Goal: Use online tool/utility

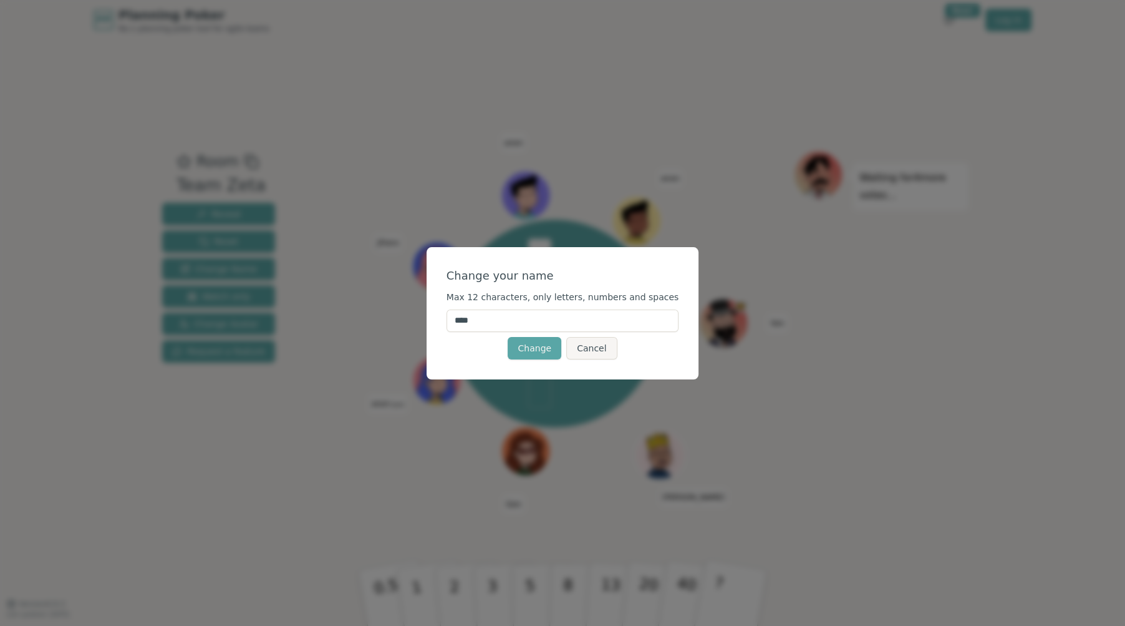
drag, startPoint x: 545, startPoint y: 319, endPoint x: 409, endPoint y: 309, distance: 135.7
click at [447, 309] on input "****" at bounding box center [563, 320] width 233 height 22
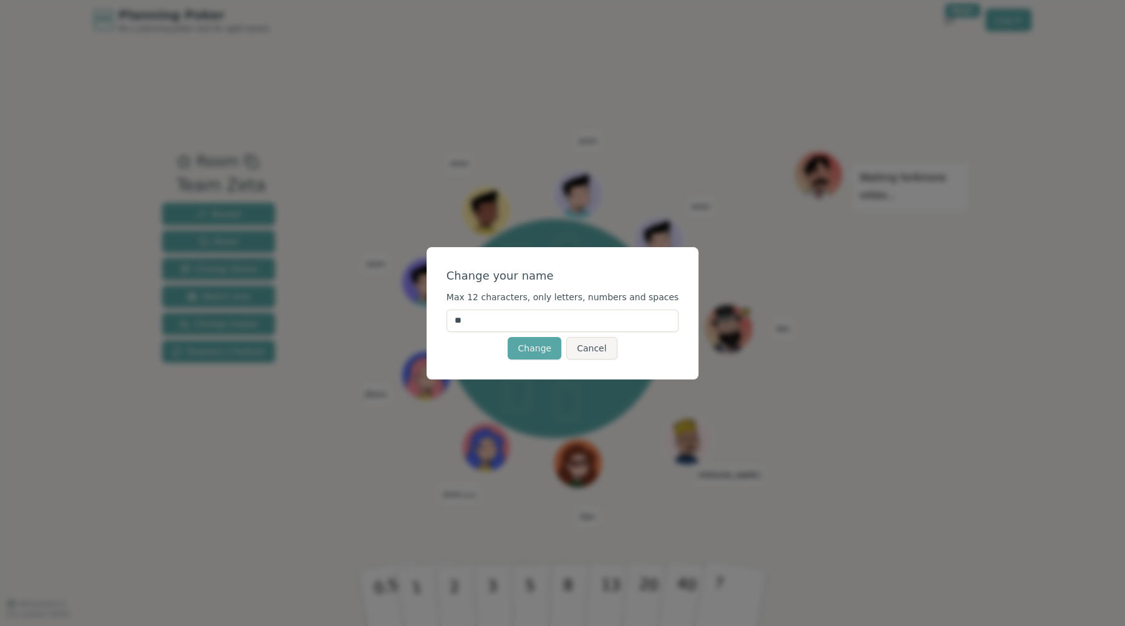
type input "***"
click button "Change" at bounding box center [535, 348] width 54 height 22
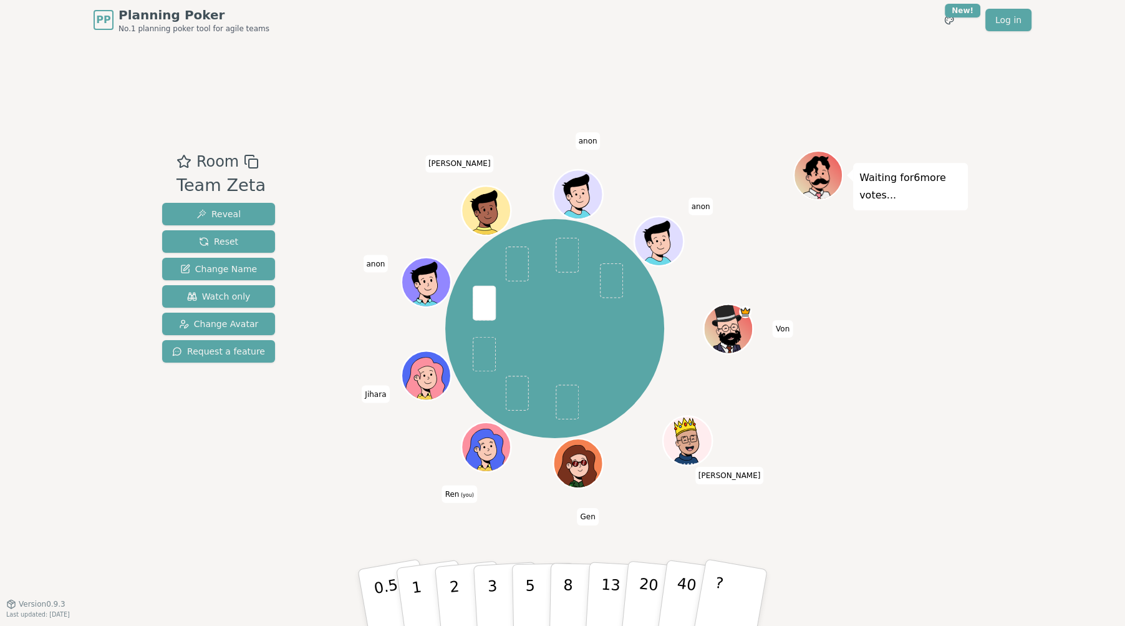
click at [482, 463] on div at bounding box center [488, 461] width 48 height 43
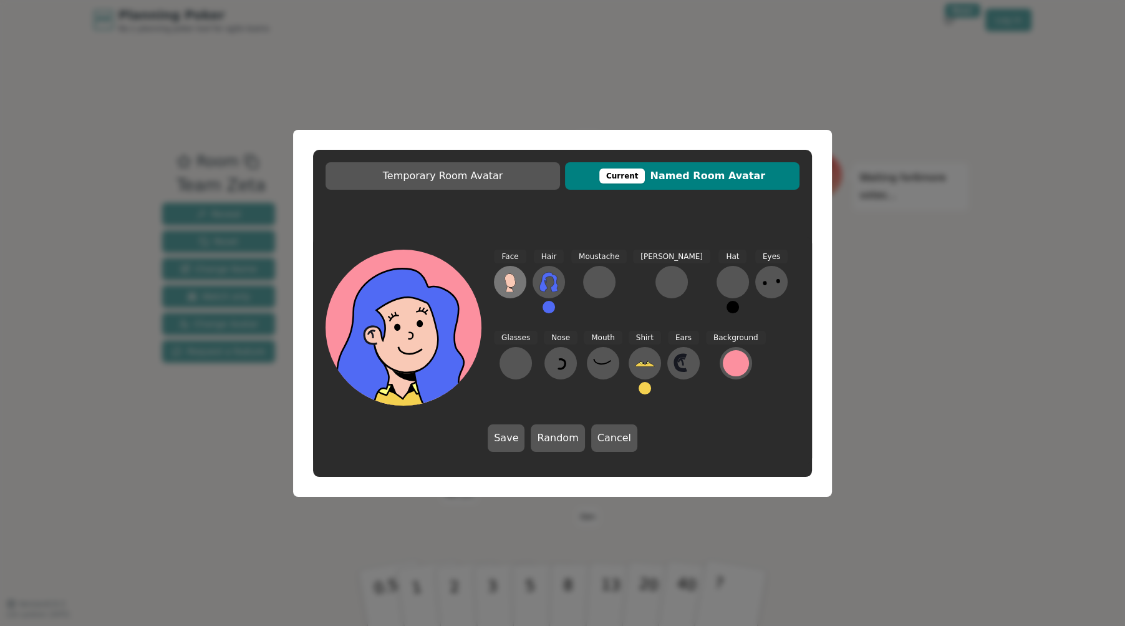
click at [510, 274] on icon at bounding box center [510, 280] width 11 height 14
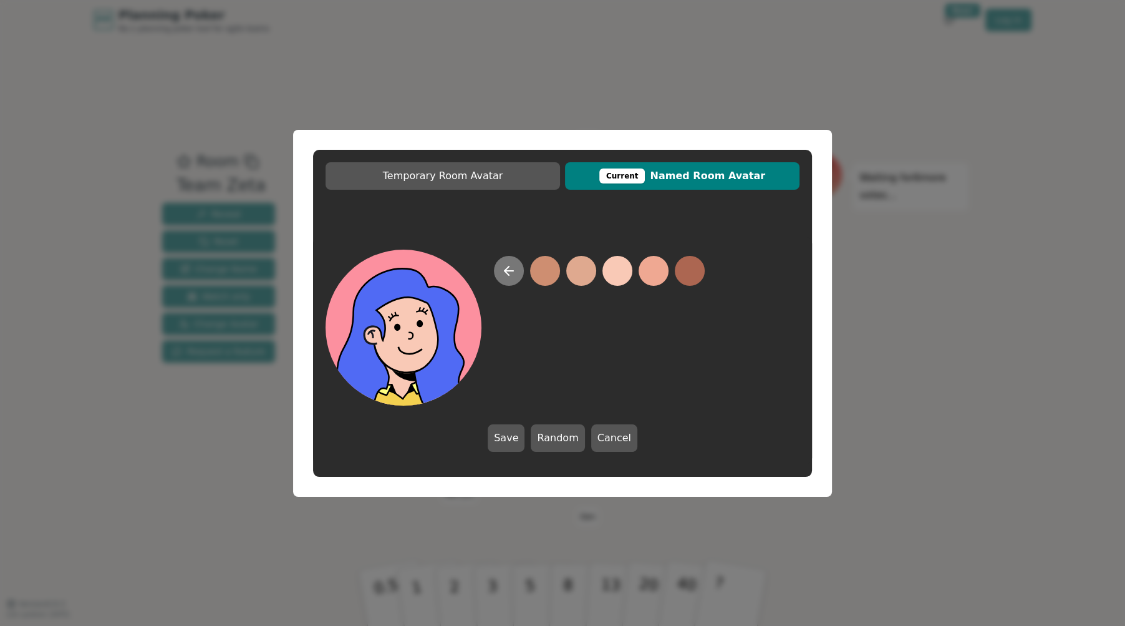
click at [517, 274] on button at bounding box center [509, 271] width 30 height 30
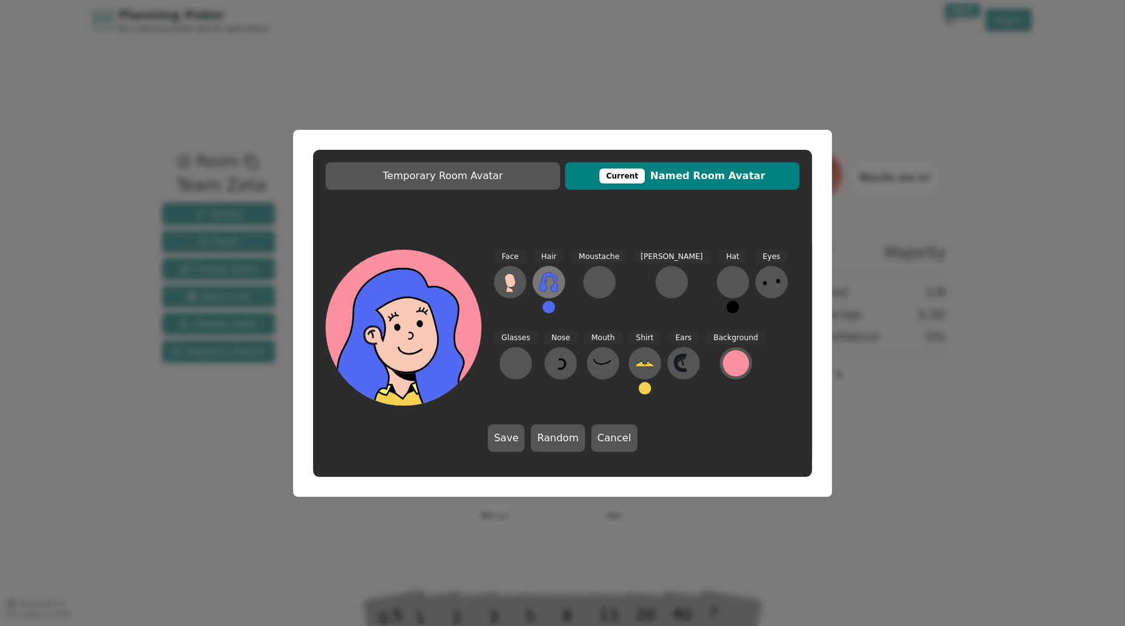
click at [556, 289] on icon at bounding box center [549, 282] width 20 height 20
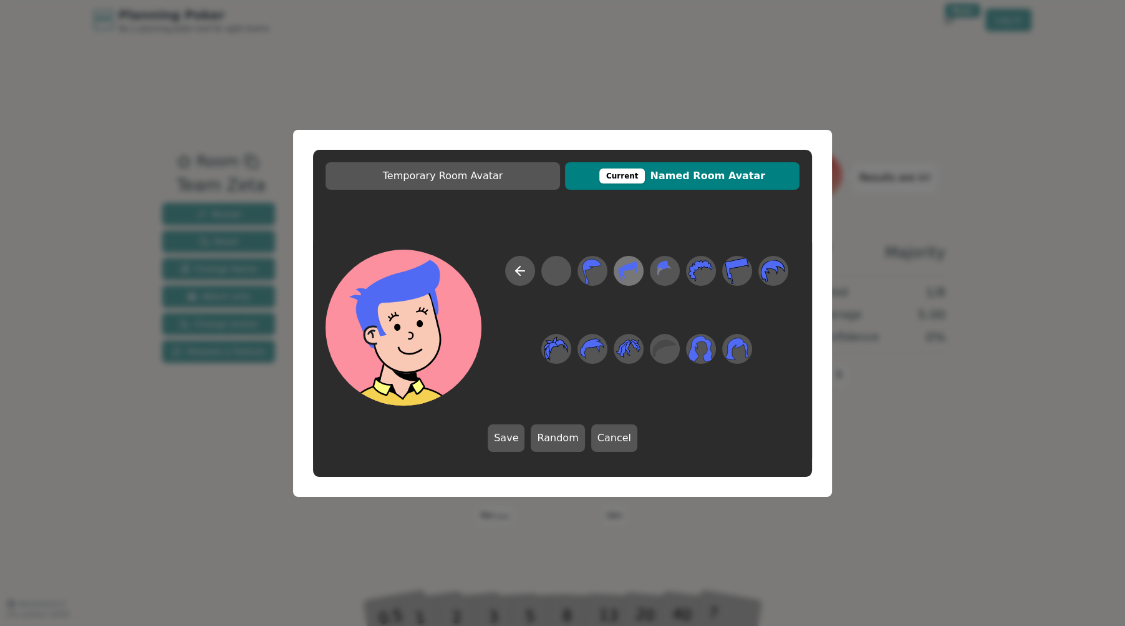
click at [626, 274] on icon at bounding box center [628, 270] width 24 height 28
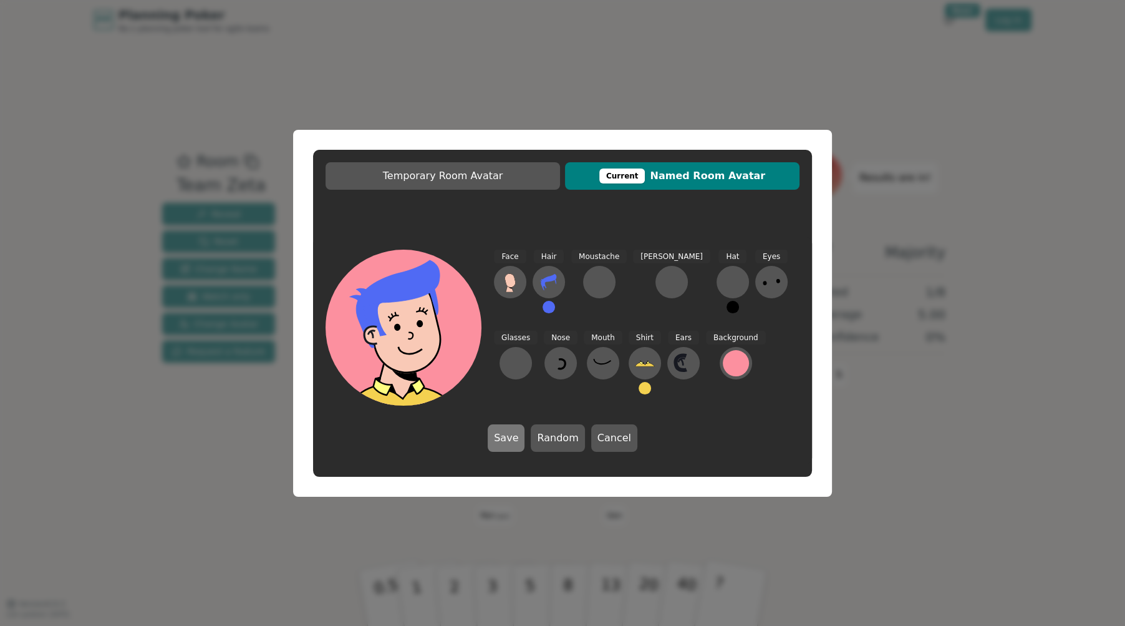
click at [520, 439] on button "Save" at bounding box center [506, 437] width 37 height 27
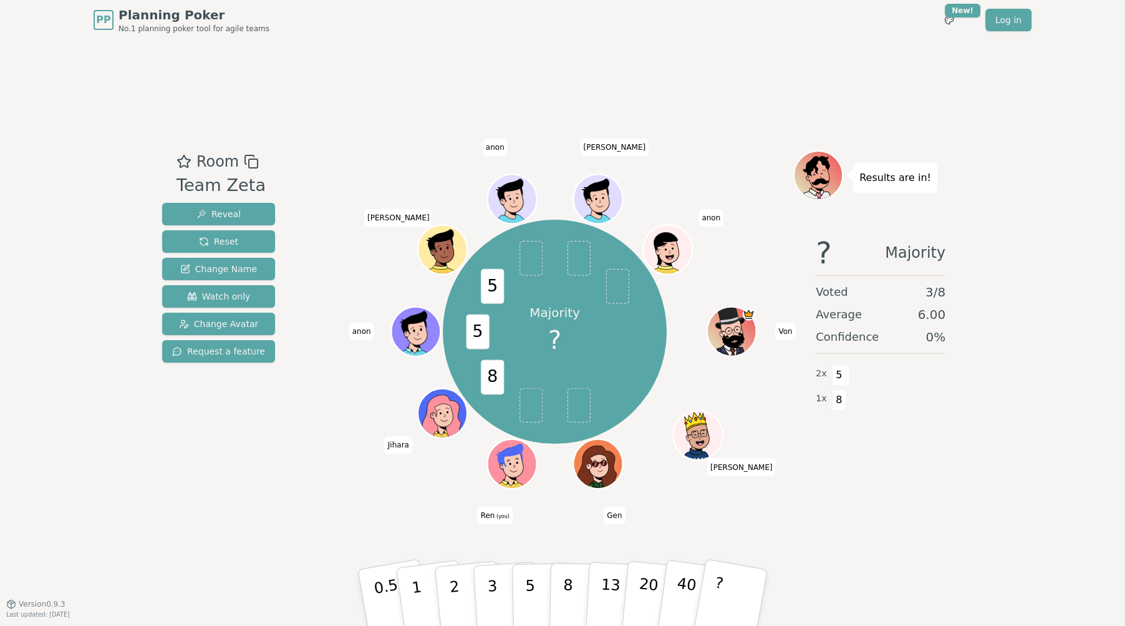
click at [527, 468] on div at bounding box center [513, 478] width 48 height 43
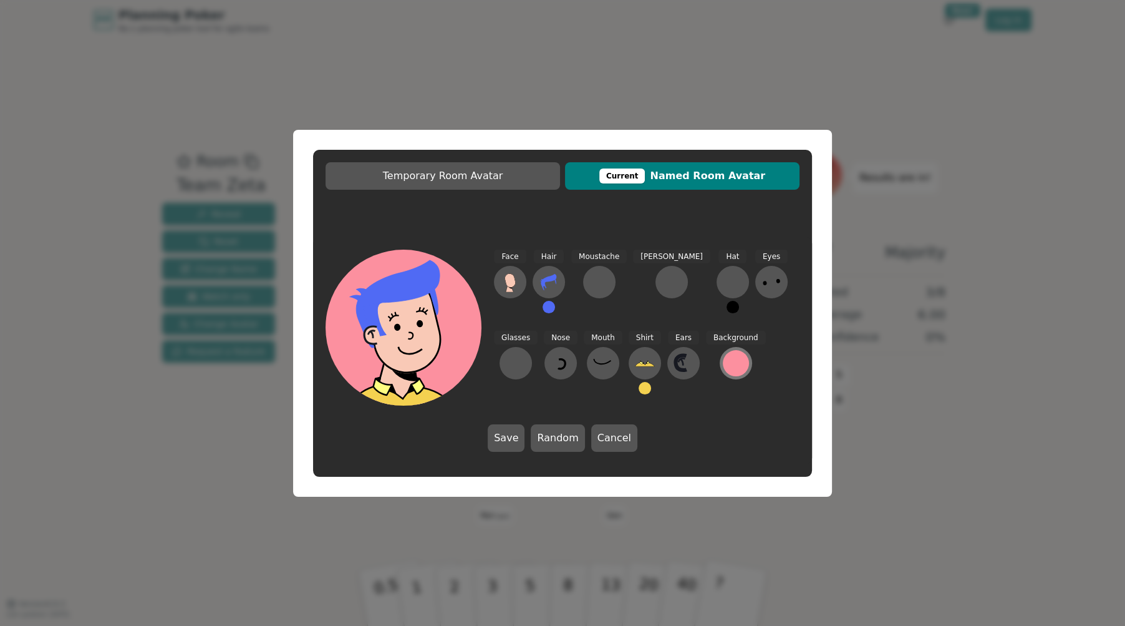
click at [723, 358] on div at bounding box center [736, 363] width 26 height 26
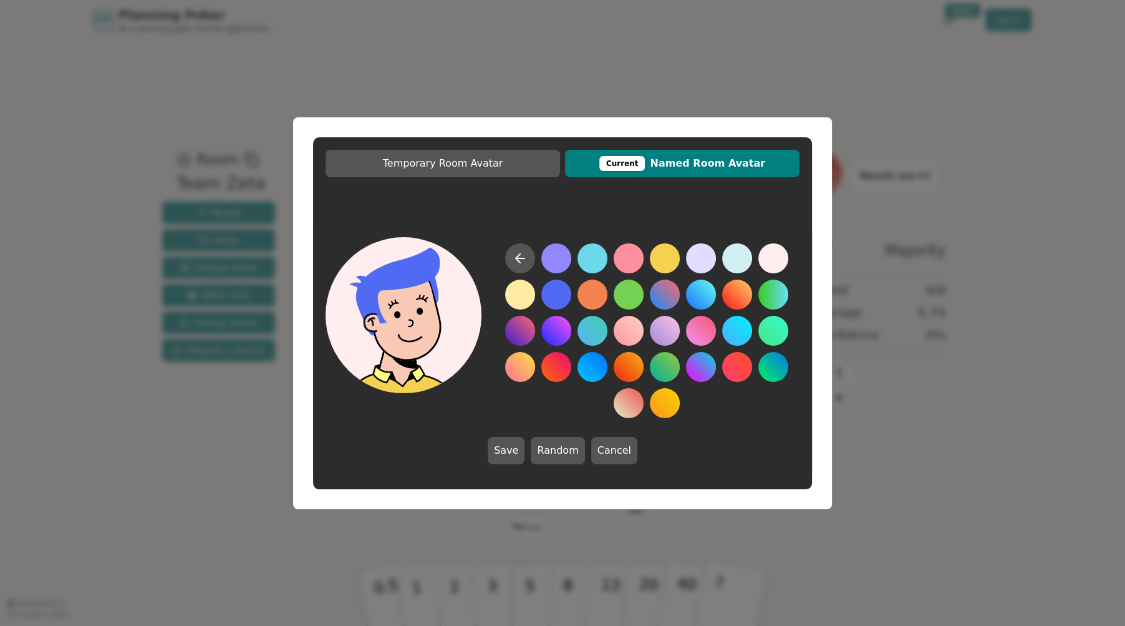
click at [776, 259] on button at bounding box center [773, 258] width 30 height 30
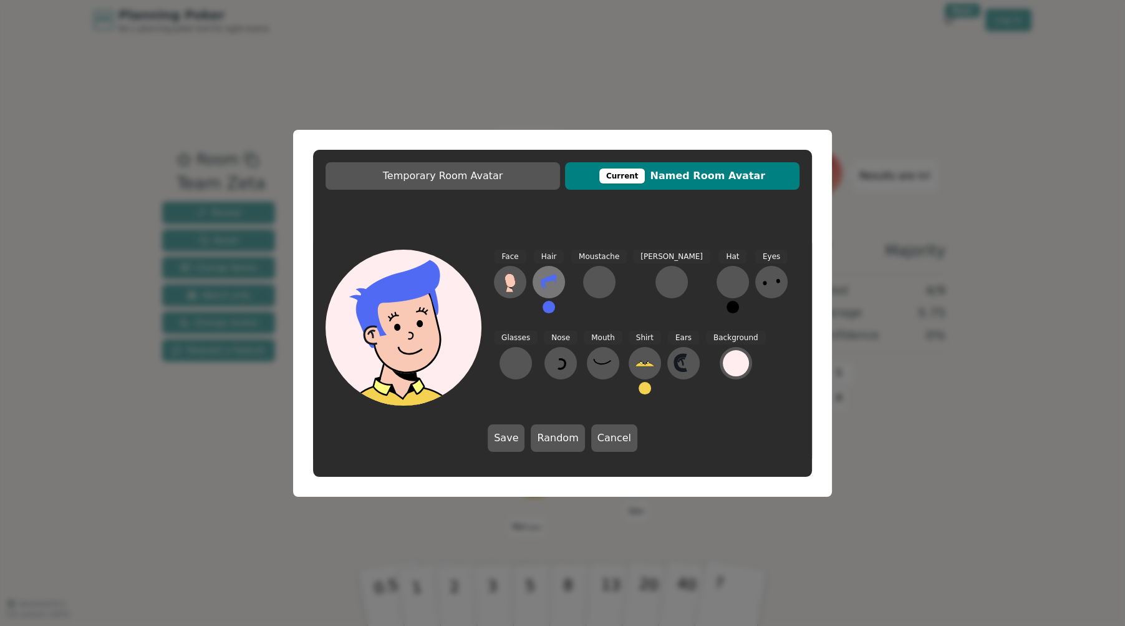
click at [549, 285] on icon at bounding box center [549, 282] width 20 height 20
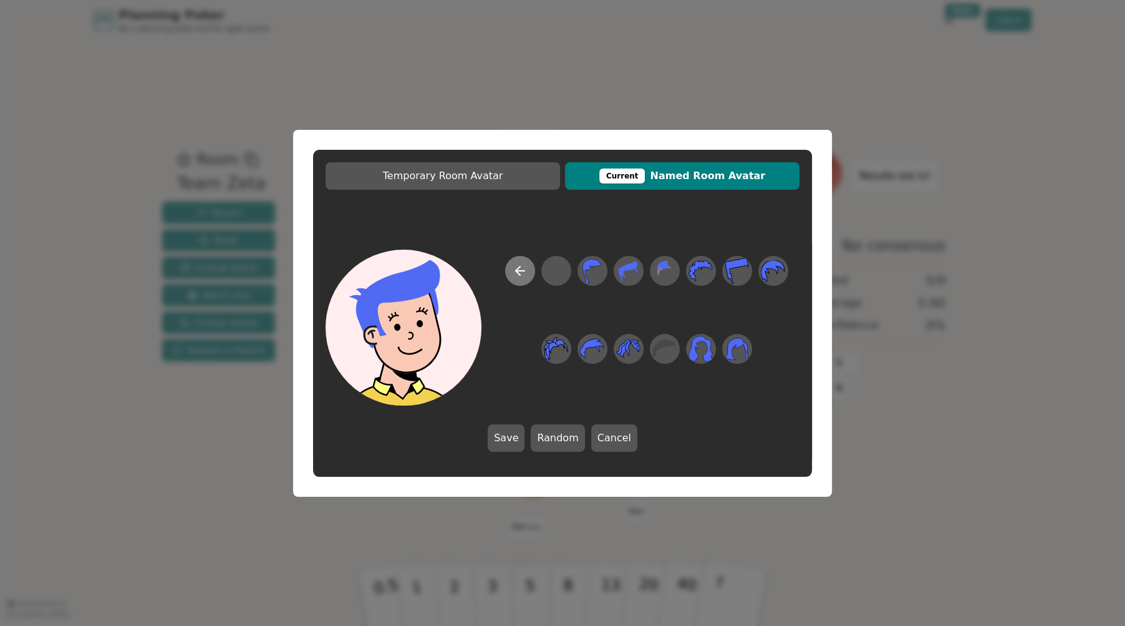
click at [525, 273] on icon at bounding box center [520, 270] width 15 height 15
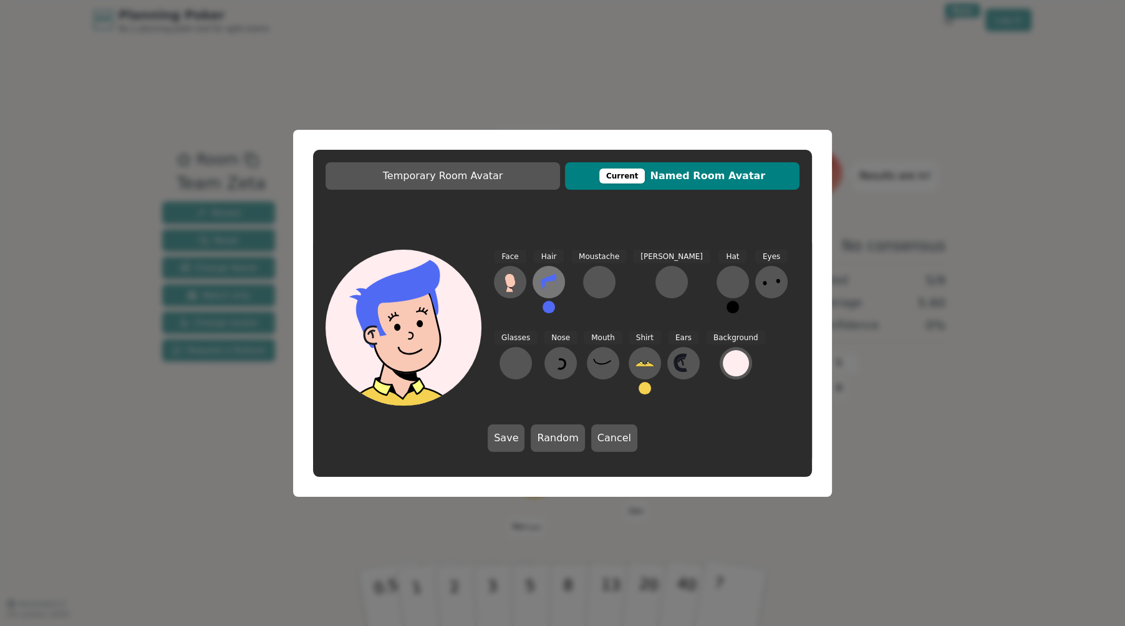
click at [543, 274] on icon at bounding box center [549, 282] width 20 height 20
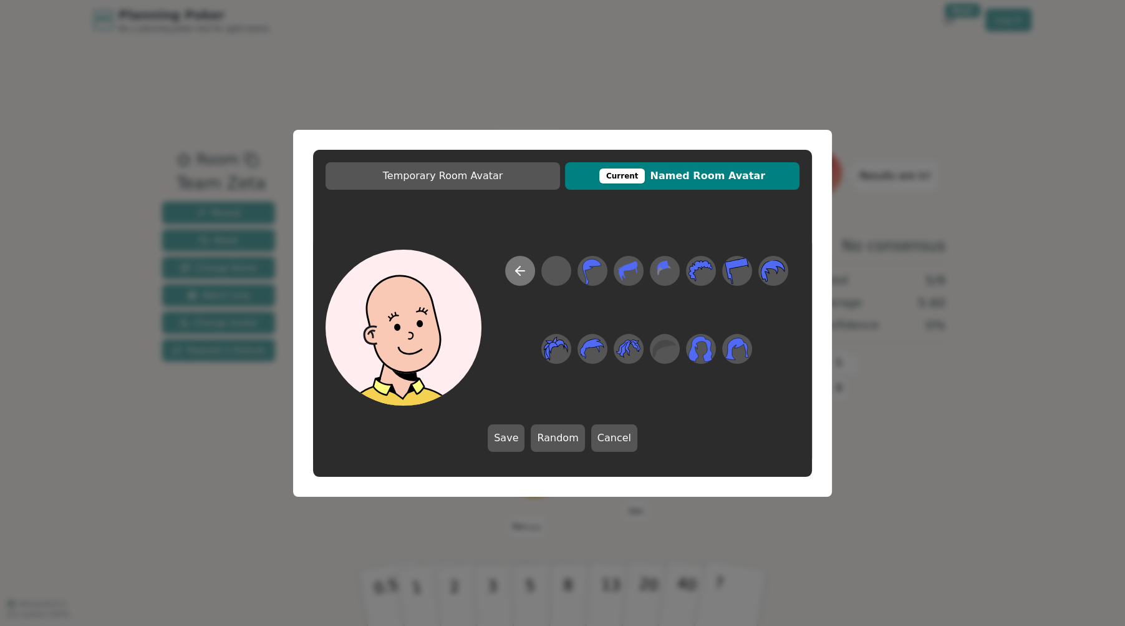
click at [522, 274] on icon at bounding box center [520, 270] width 15 height 15
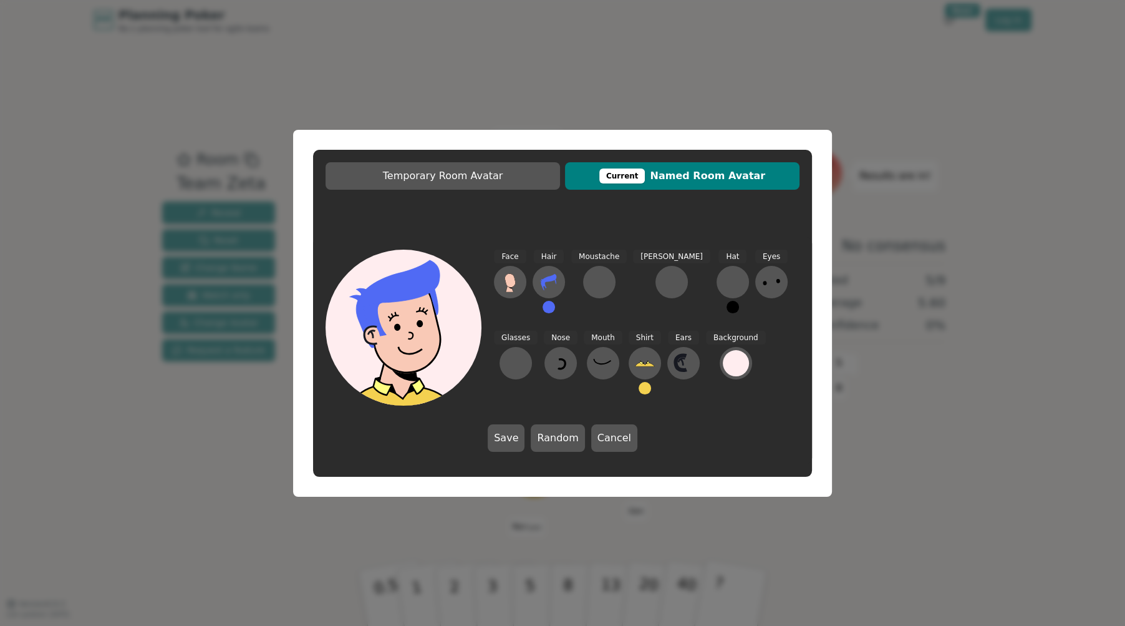
click at [553, 306] on button at bounding box center [549, 307] width 12 height 12
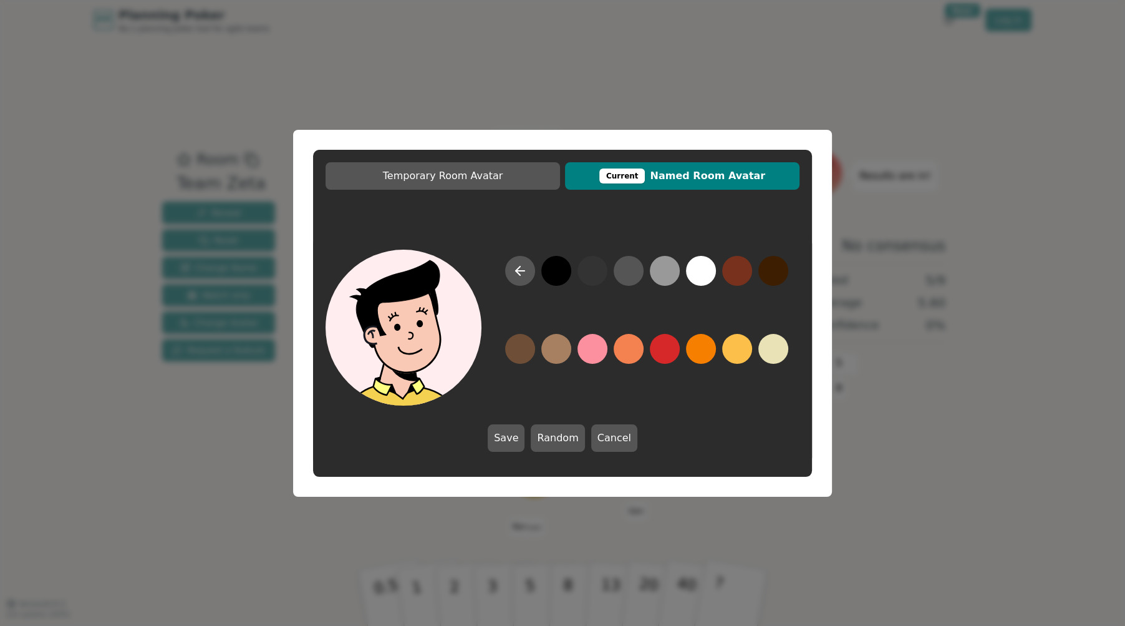
click at [556, 269] on button at bounding box center [556, 271] width 30 height 30
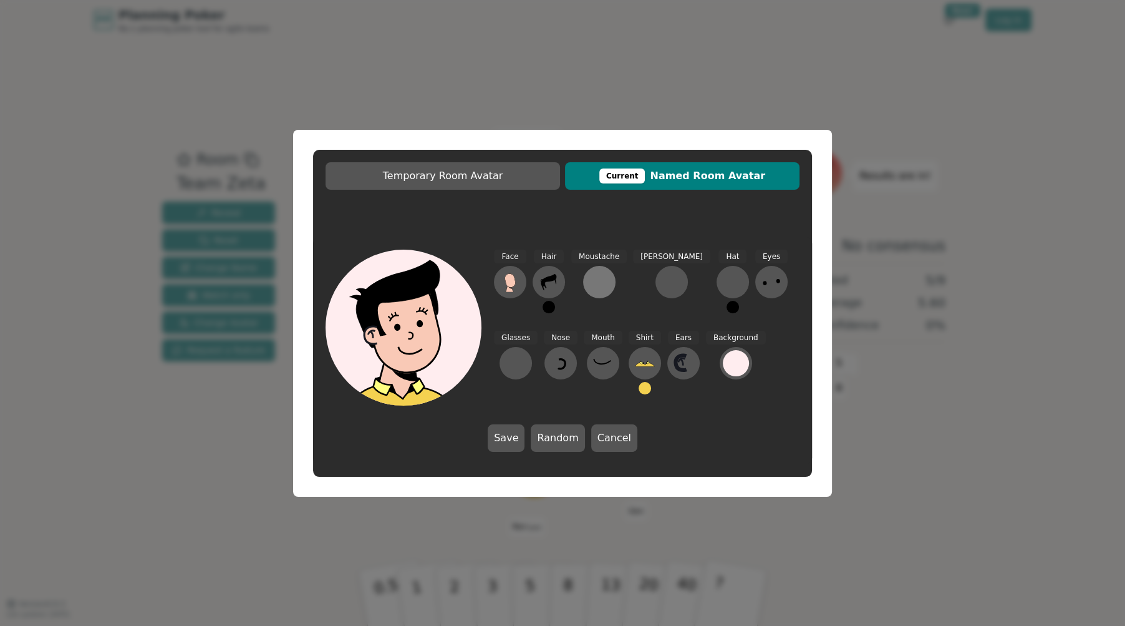
click at [596, 279] on div at bounding box center [599, 282] width 20 height 20
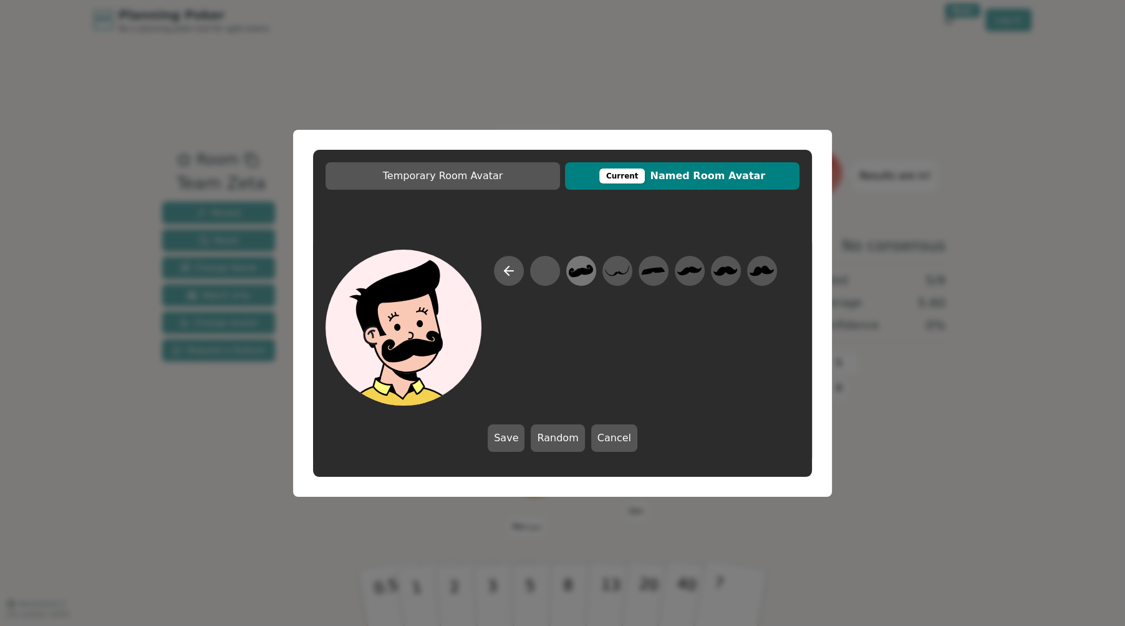
click at [569, 274] on div at bounding box center [581, 271] width 35 height 40
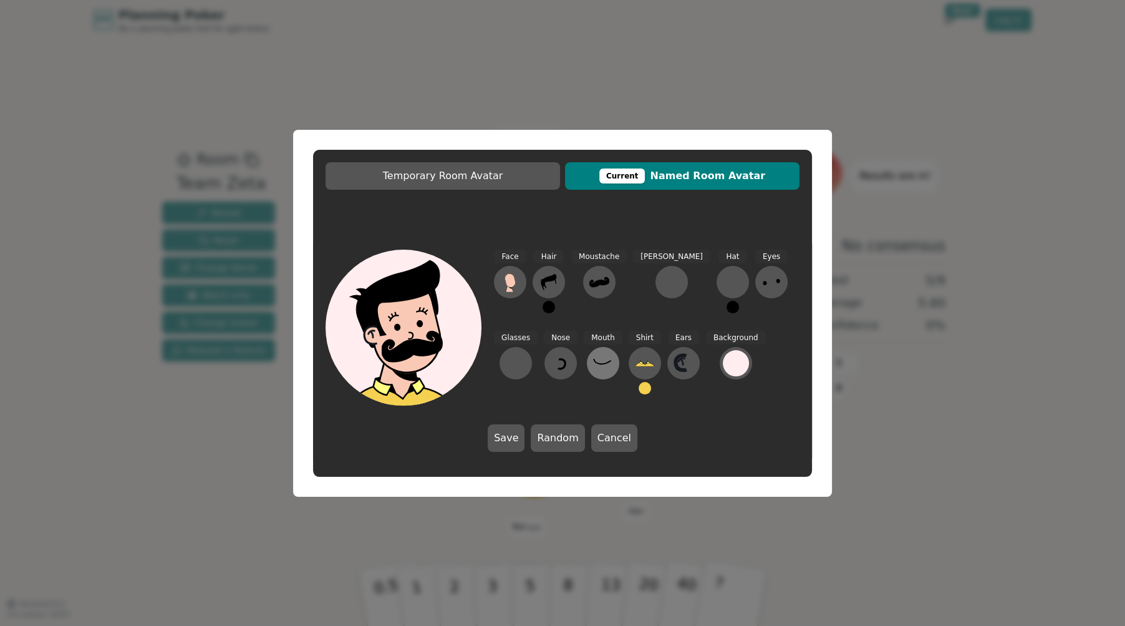
click at [587, 376] on button at bounding box center [603, 363] width 32 height 32
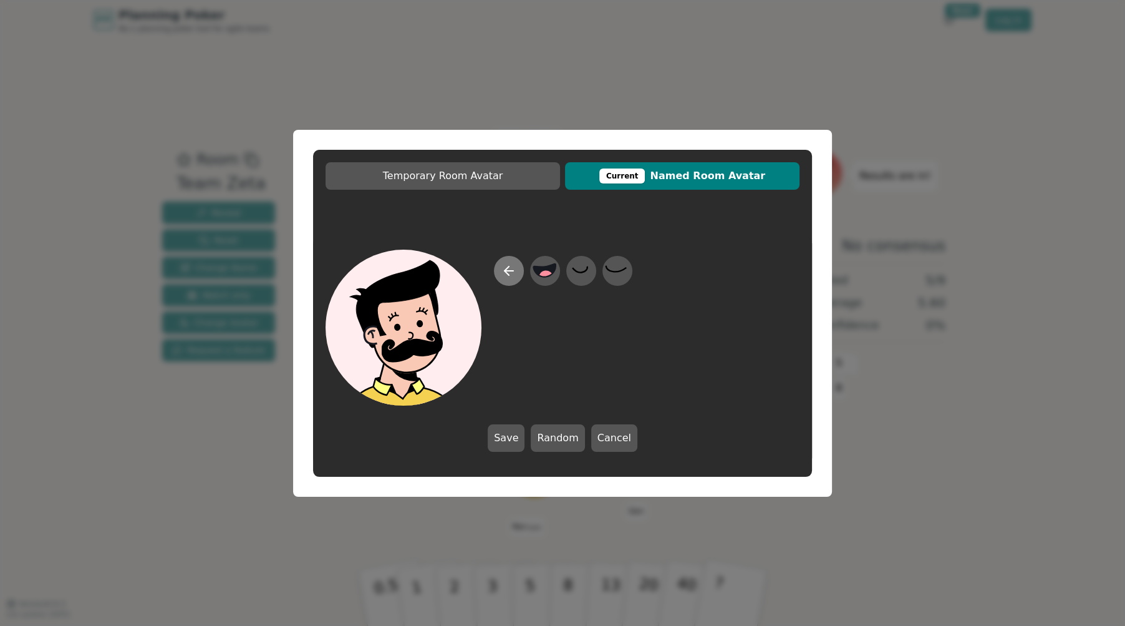
click at [513, 273] on icon at bounding box center [508, 270] width 15 height 15
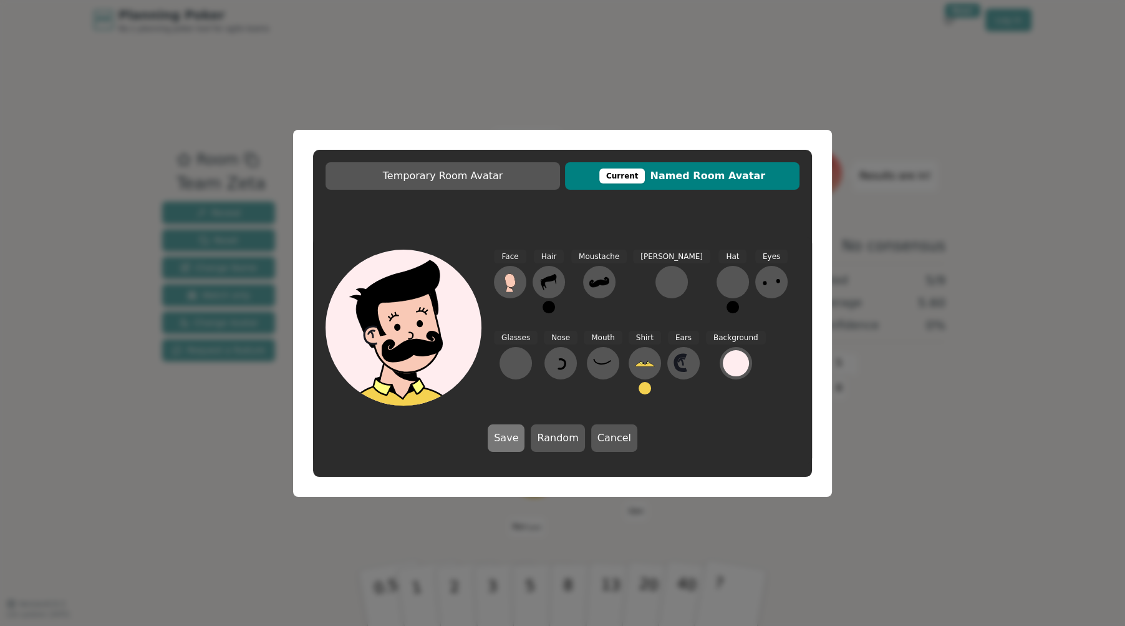
click at [521, 432] on button "Save" at bounding box center [506, 437] width 37 height 27
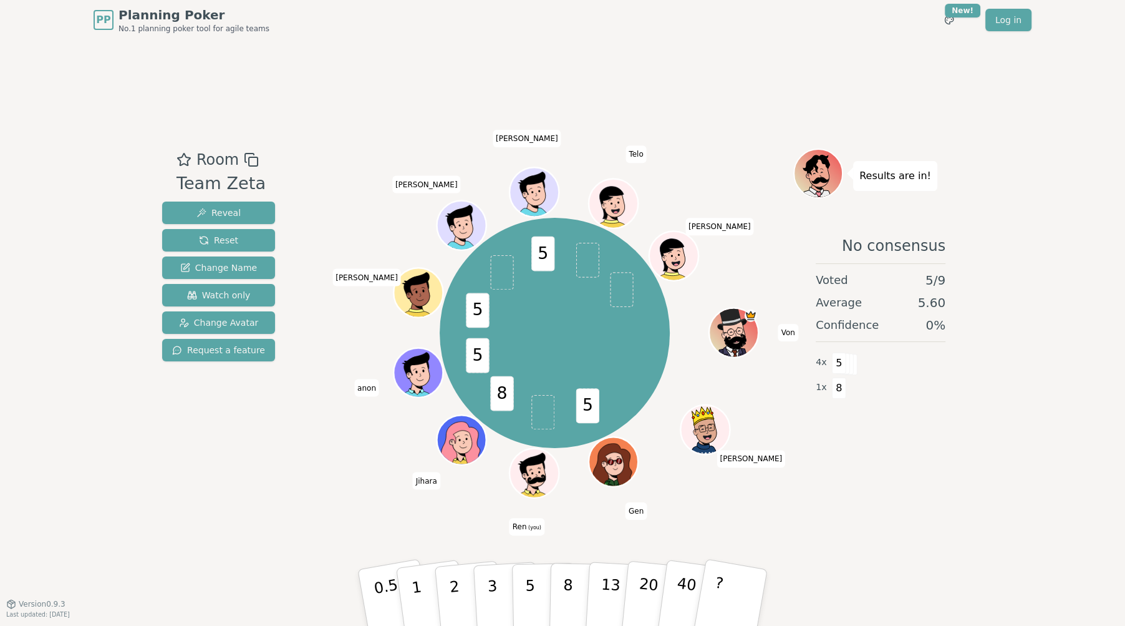
click at [545, 410] on span at bounding box center [543, 412] width 23 height 35
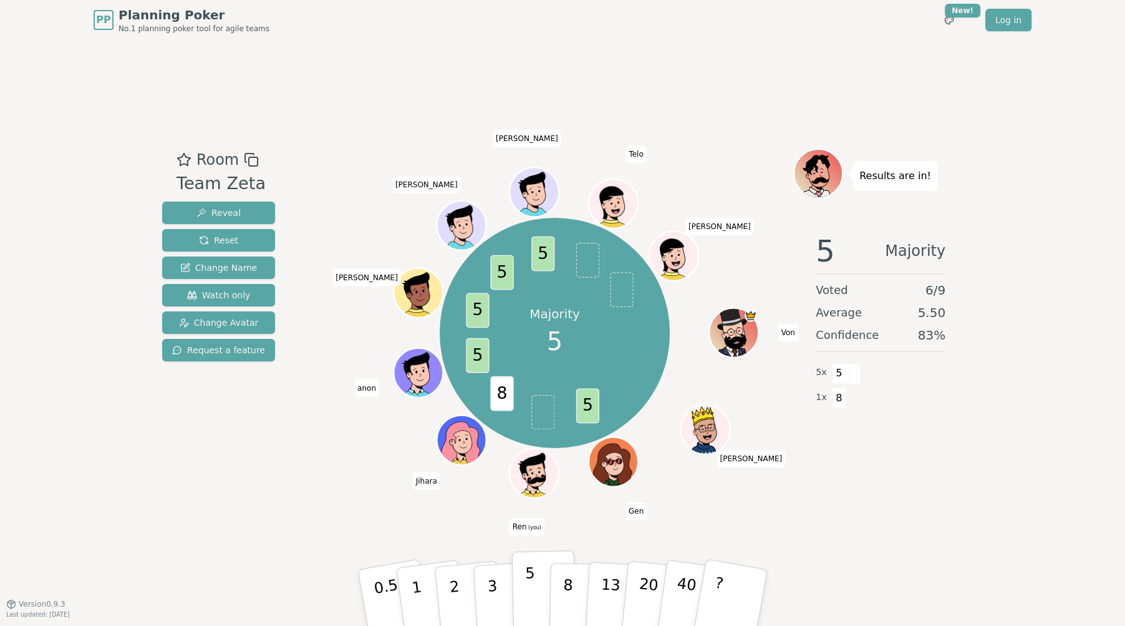
click at [531, 595] on p "5" at bounding box center [530, 597] width 11 height 67
click at [939, 485] on div "Results are in! 5 Majority Voted 9 / 9 Average 5.33 Confidence 89 % 8 x 5 1 x 8" at bounding box center [880, 321] width 175 height 346
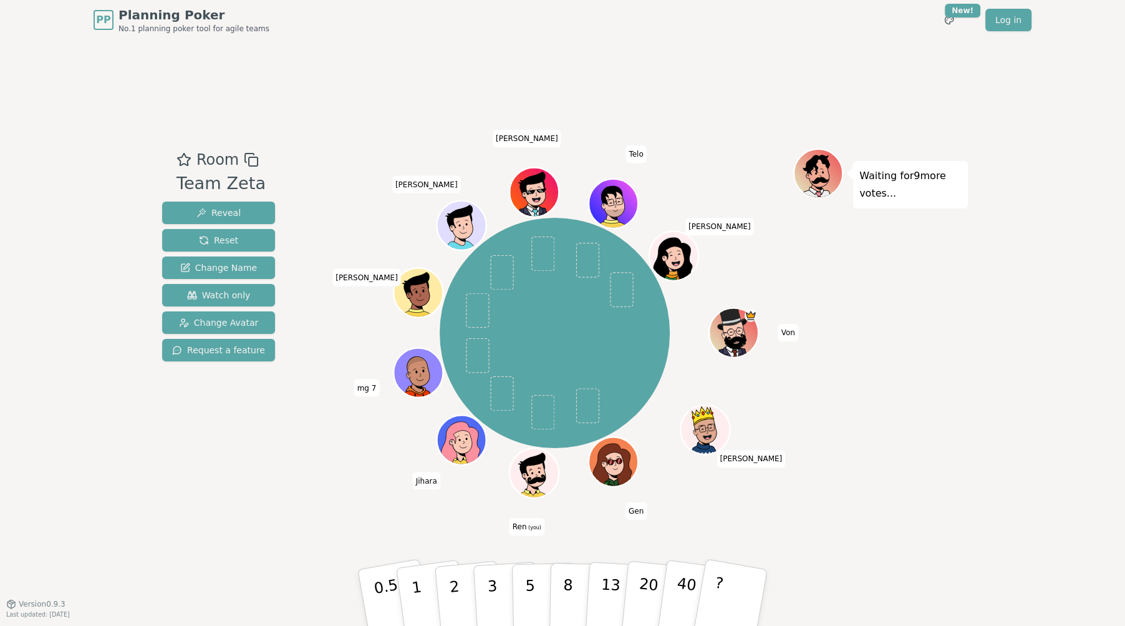
click at [1, 230] on div "PP Planning Poker No.1 planning poker tool for agile teams Toggle theme New! Lo…" at bounding box center [562, 313] width 1125 height 626
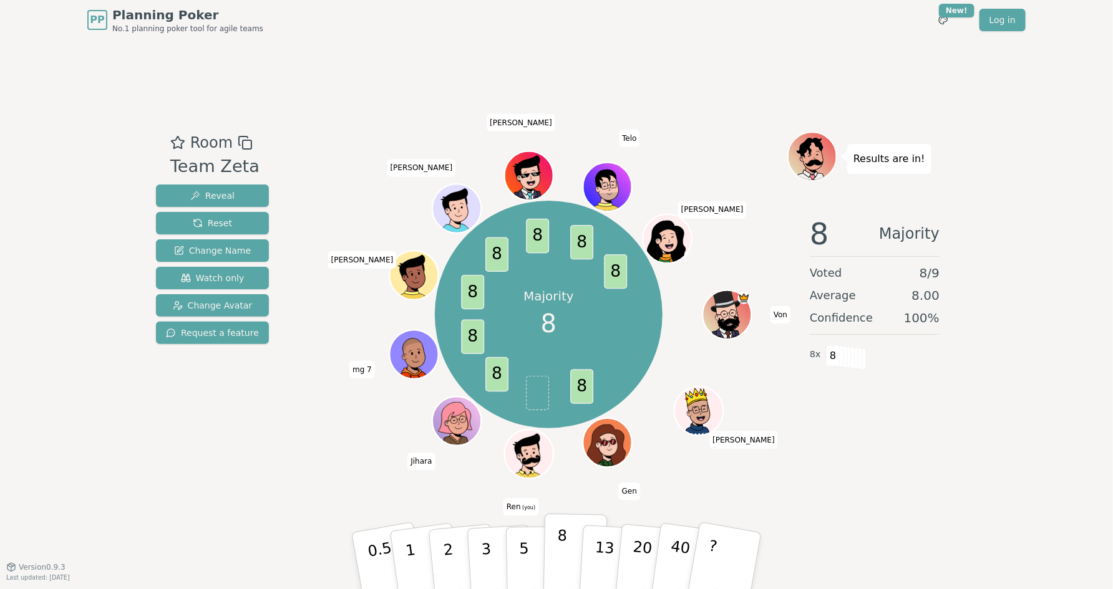
click at [576, 559] on button "8" at bounding box center [575, 561] width 64 height 95
click at [574, 549] on button "8" at bounding box center [575, 561] width 64 height 95
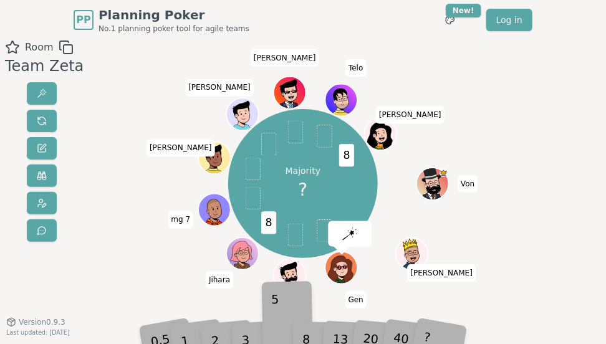
click at [286, 303] on div "5" at bounding box center [287, 320] width 32 height 38
click at [283, 326] on div "5" at bounding box center [287, 320] width 32 height 38
click at [282, 332] on div "5" at bounding box center [287, 320] width 32 height 38
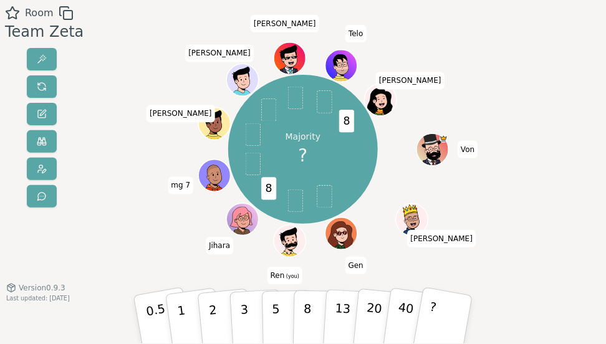
scroll to position [38, 0]
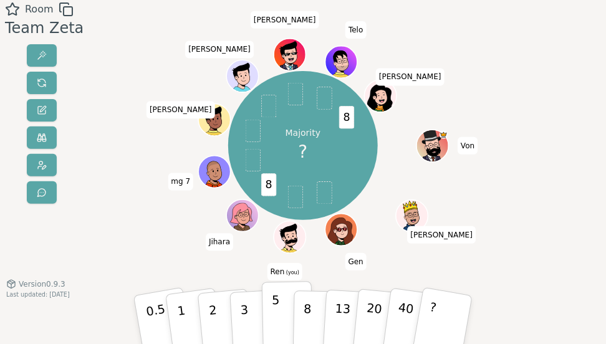
click at [286, 316] on button "5" at bounding box center [287, 319] width 51 height 76
